Goal: Navigation & Orientation: Find specific page/section

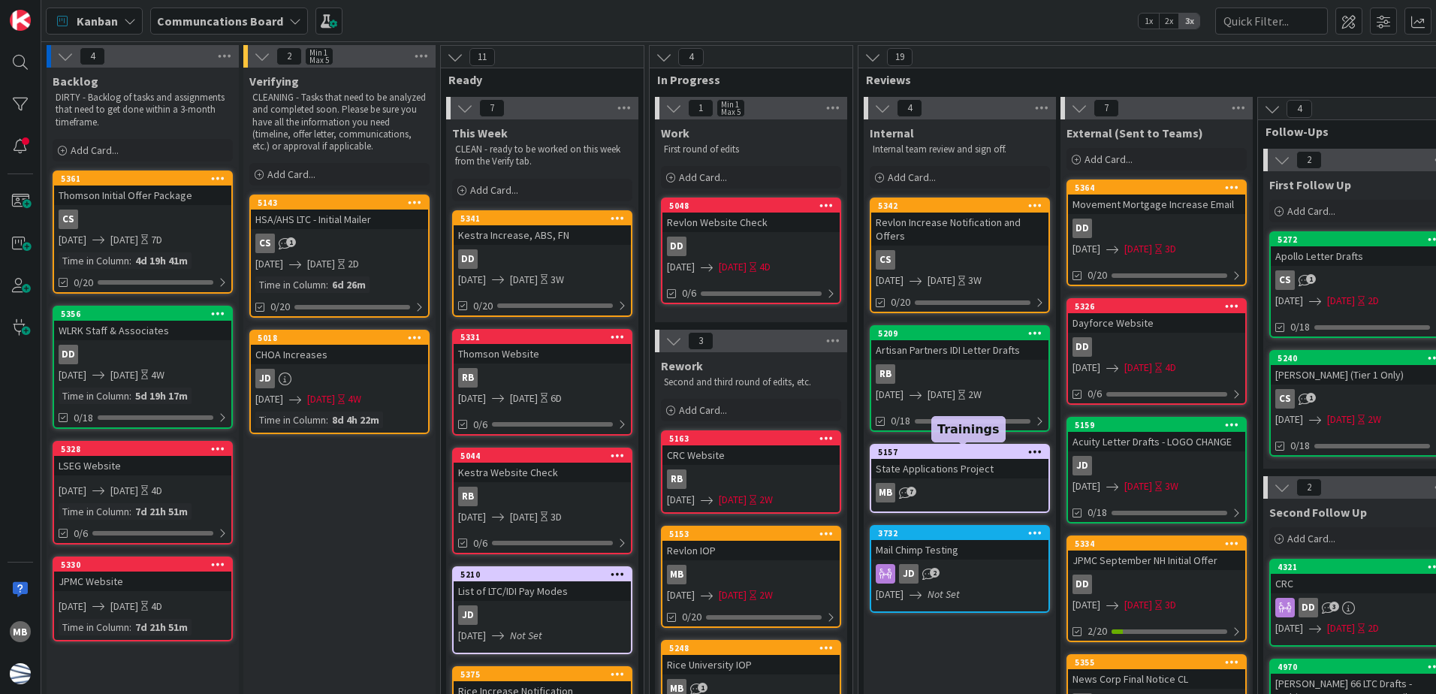
click at [982, 452] on div "5157" at bounding box center [963, 452] width 170 height 11
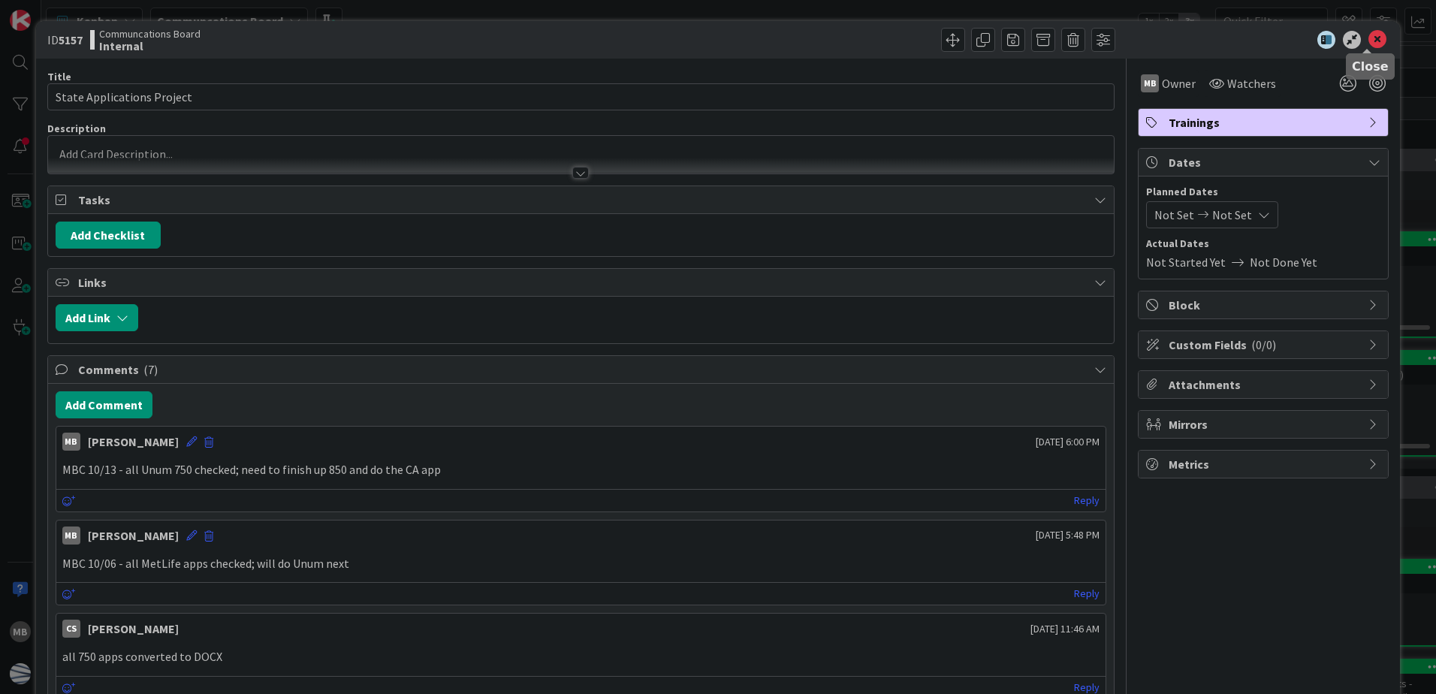
click at [1369, 42] on icon at bounding box center [1377, 40] width 18 height 18
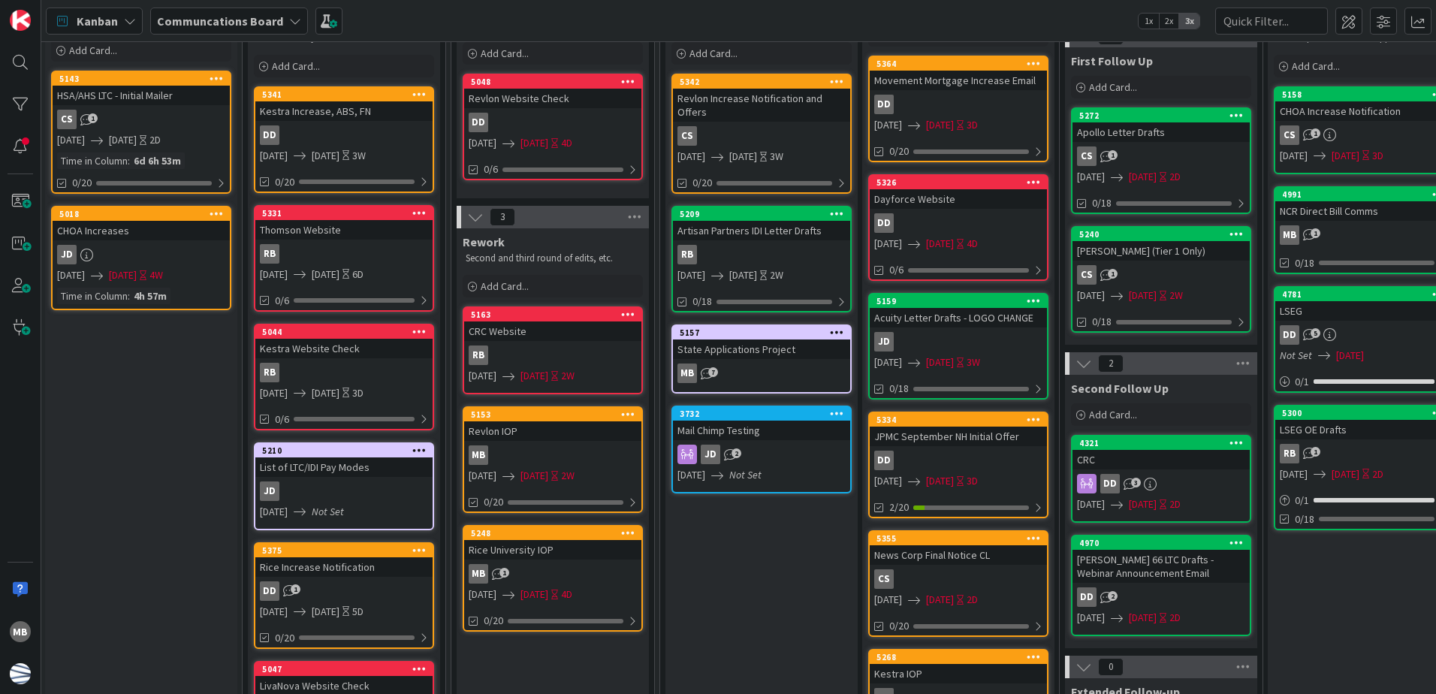
scroll to position [0, 198]
